Goal: Task Accomplishment & Management: Use online tool/utility

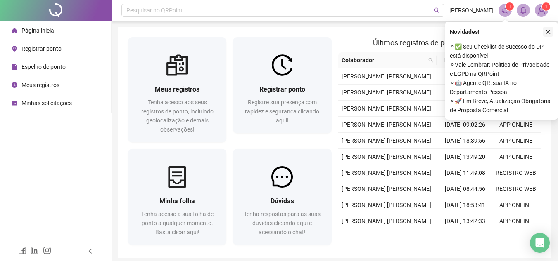
click at [545, 31] on icon "close" at bounding box center [548, 32] width 6 height 6
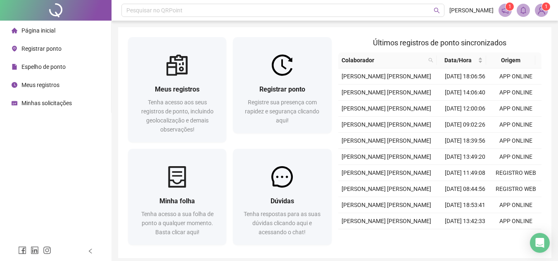
click at [39, 48] on span "Registrar ponto" at bounding box center [41, 48] width 40 height 7
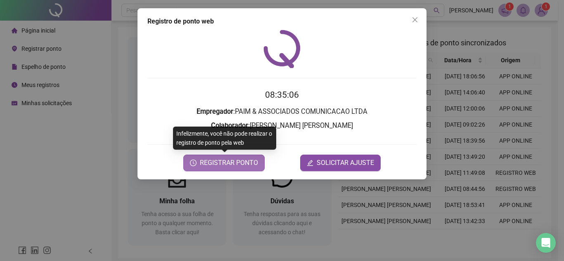
click at [249, 166] on span "REGISTRAR PONTO" at bounding box center [229, 163] width 58 height 10
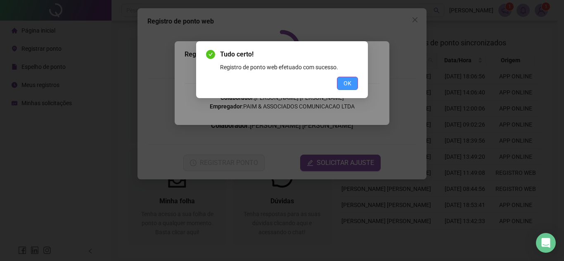
click at [349, 85] on span "OK" at bounding box center [347, 83] width 8 height 9
